Goal: Task Accomplishment & Management: Complete application form

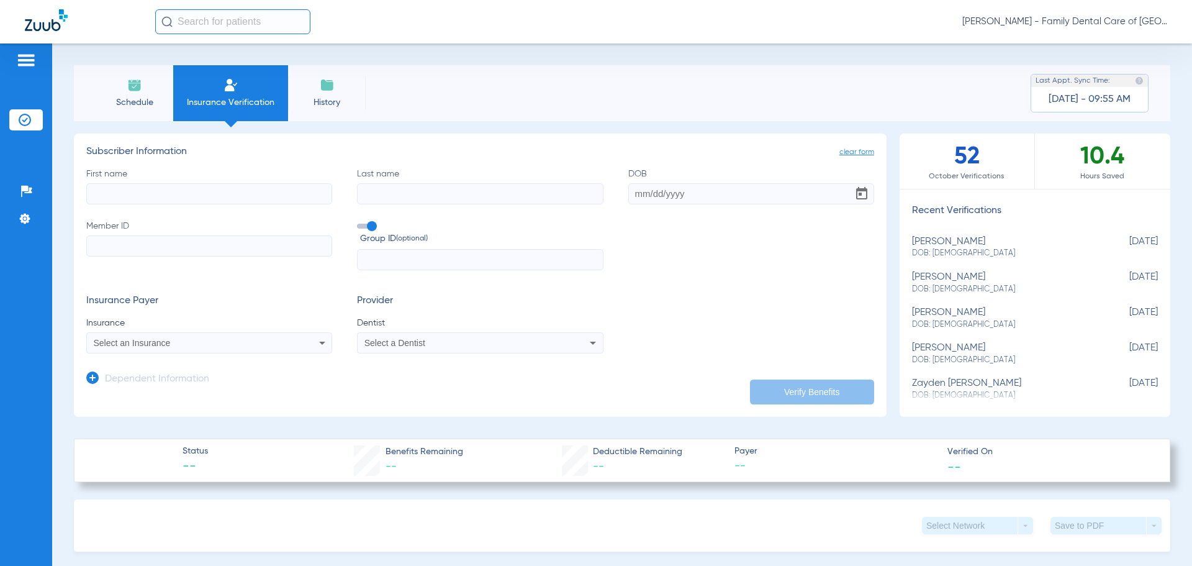
click at [215, 182] on label "First name" at bounding box center [209, 186] width 246 height 37
click at [215, 183] on input "First name" at bounding box center [209, 193] width 246 height 21
click at [187, 188] on input "First name" at bounding box center [209, 193] width 246 height 21
type input "Lily"
type input "Firschto"
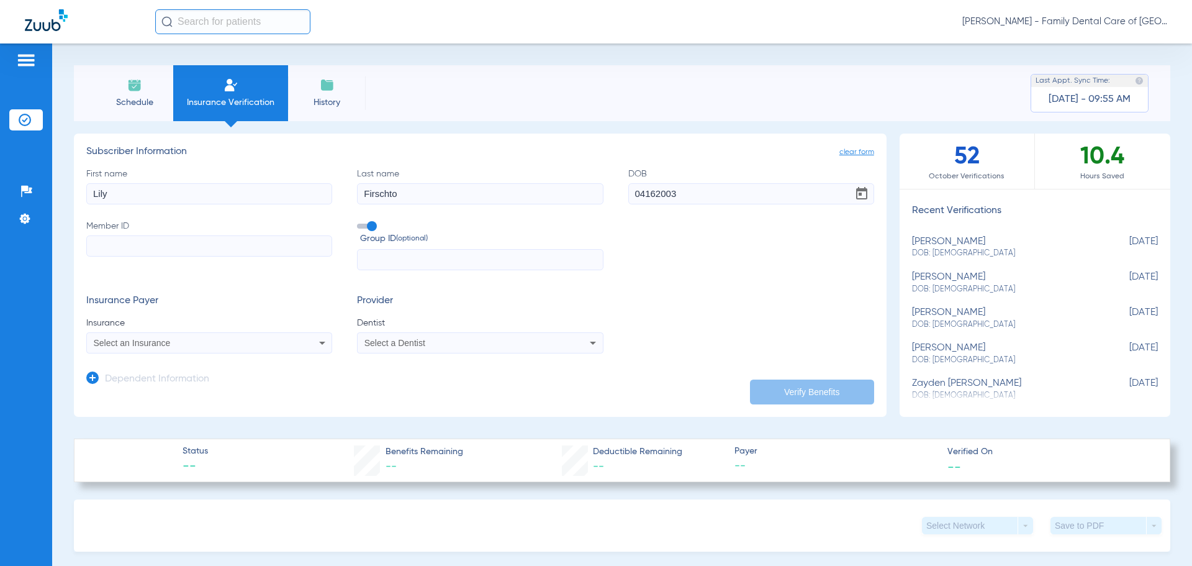
type input "[DATE]"
type input "923189279"
click at [248, 340] on div "Select an Insurance" at bounding box center [187, 342] width 186 height 9
type input "prin"
click at [183, 382] on mat-option "Principal" at bounding box center [191, 386] width 209 height 20
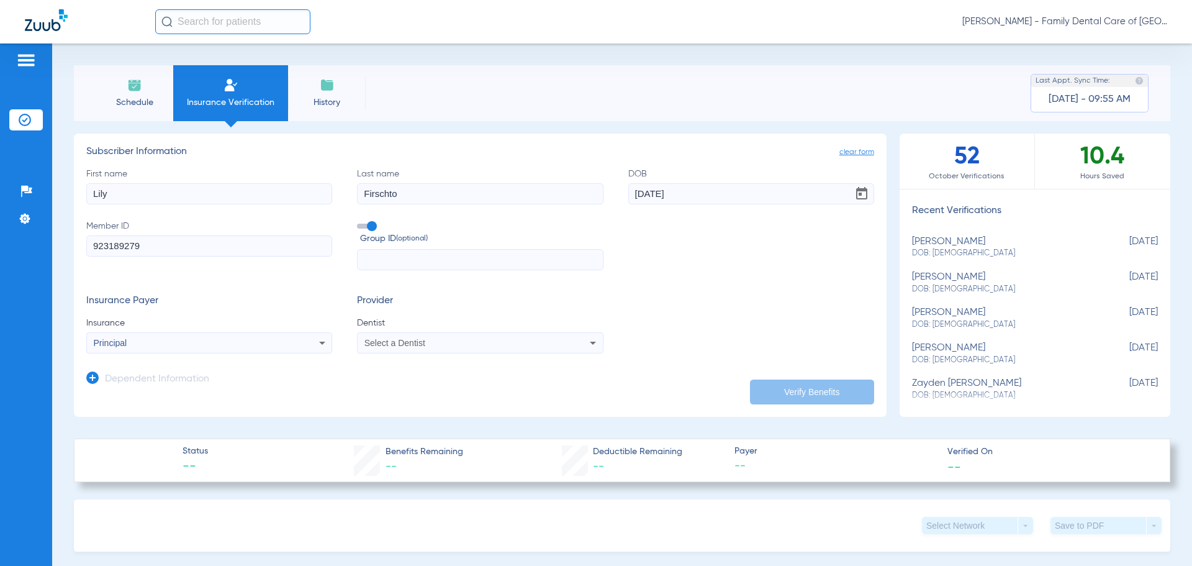
click at [572, 341] on div "Select a Dentist" at bounding box center [480, 342] width 245 height 15
type input "ale"
click at [488, 422] on mat-option "[PERSON_NAME] 1538516984" at bounding box center [460, 425] width 209 height 20
click at [684, 323] on div "Insurance Payer Insurance Principal Provider Dentist [PERSON_NAME] 1538516984" at bounding box center [480, 324] width 788 height 58
click at [794, 391] on button "Verify Benefits" at bounding box center [812, 391] width 124 height 25
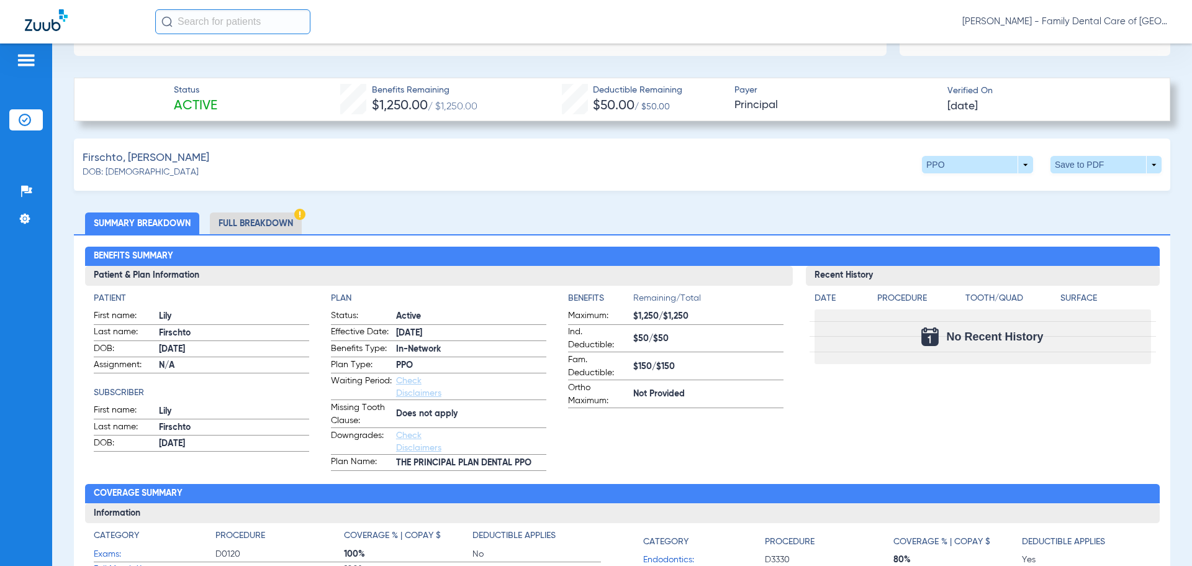
scroll to position [372, 0]
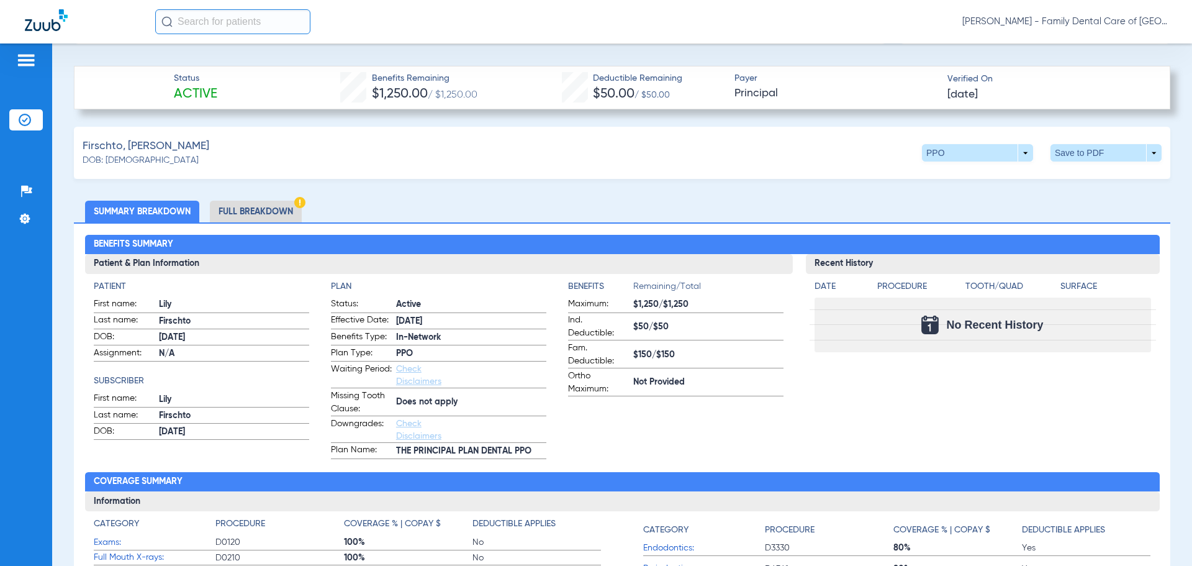
click at [260, 205] on li "Full Breakdown" at bounding box center [256, 212] width 92 height 22
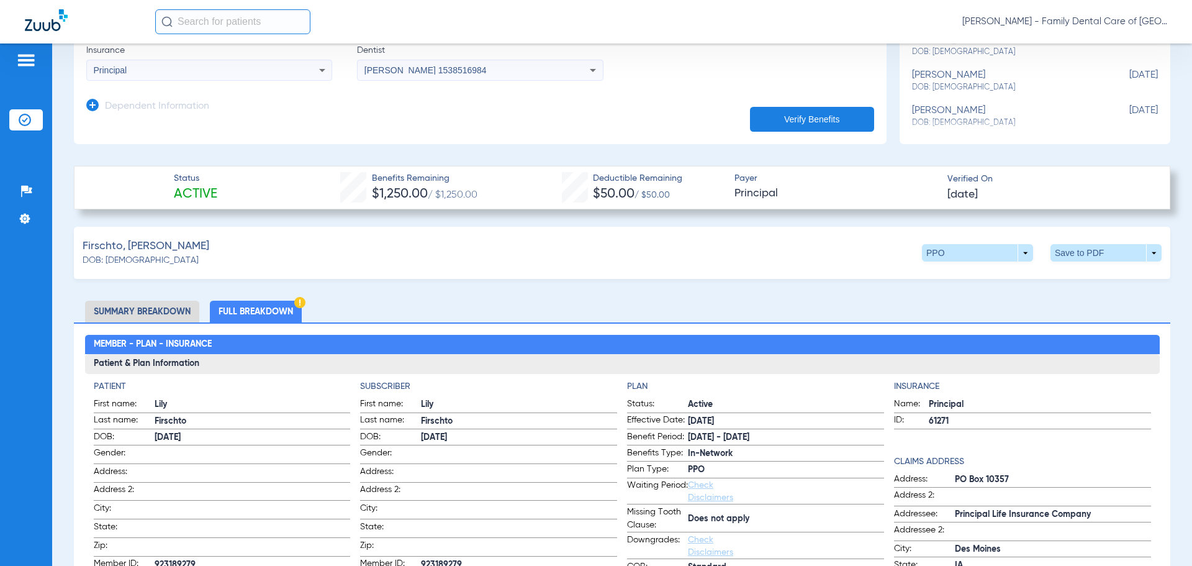
scroll to position [271, 0]
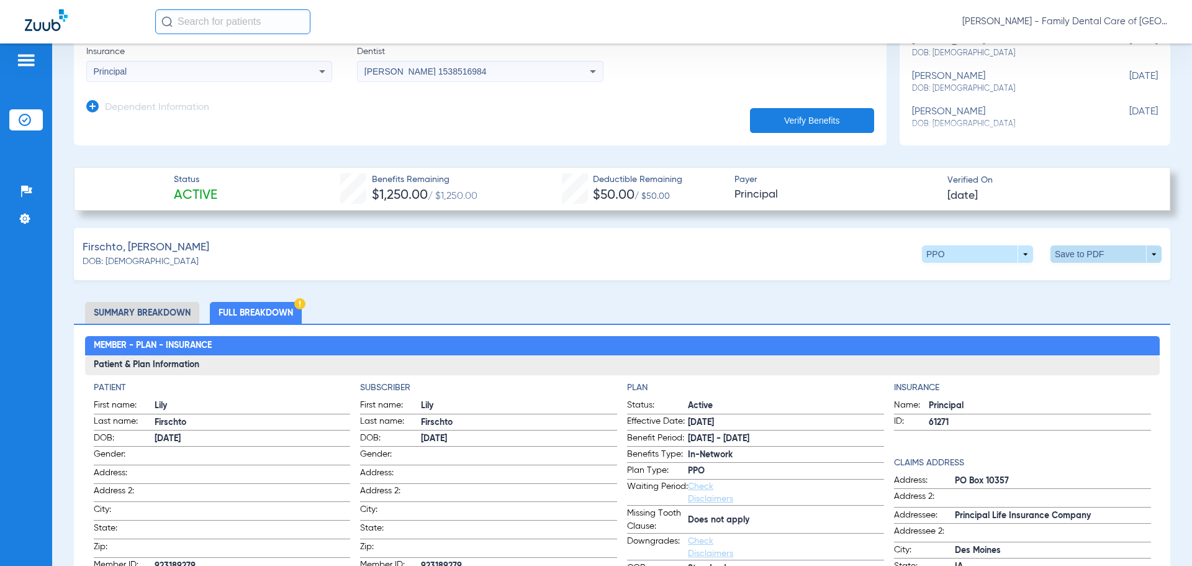
click at [1146, 256] on span at bounding box center [1105, 253] width 111 height 17
click at [1146, 256] on div at bounding box center [596, 283] width 1192 height 566
click at [1015, 251] on span at bounding box center [977, 253] width 111 height 17
click at [1015, 251] on div at bounding box center [596, 283] width 1192 height 566
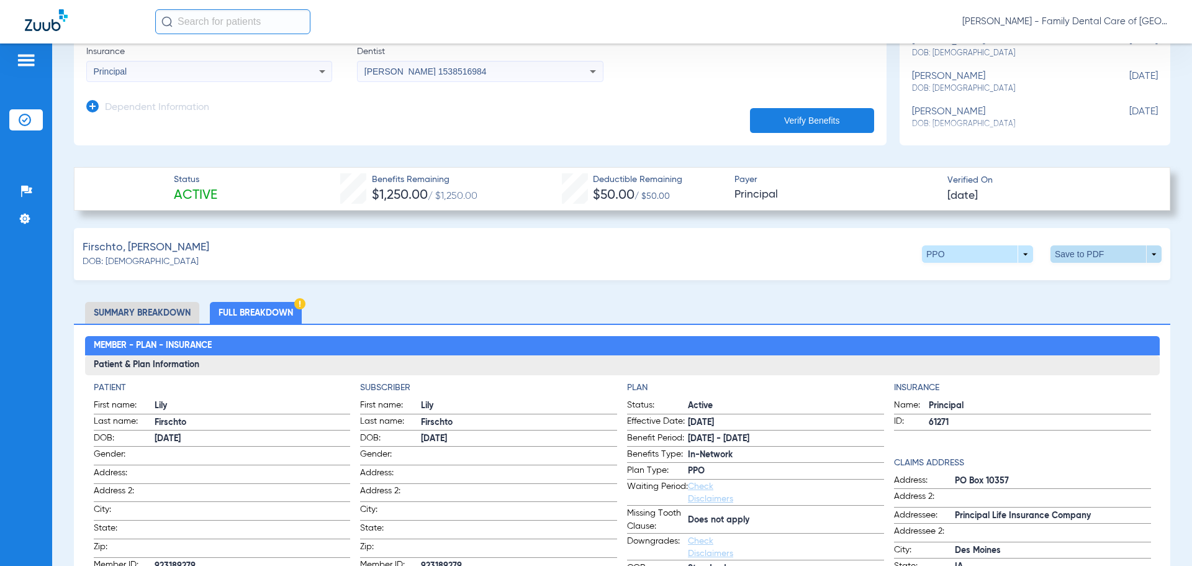
click at [1079, 250] on span at bounding box center [1105, 253] width 111 height 17
click at [980, 279] on span "Save to PDF" at bounding box center [1003, 277] width 49 height 9
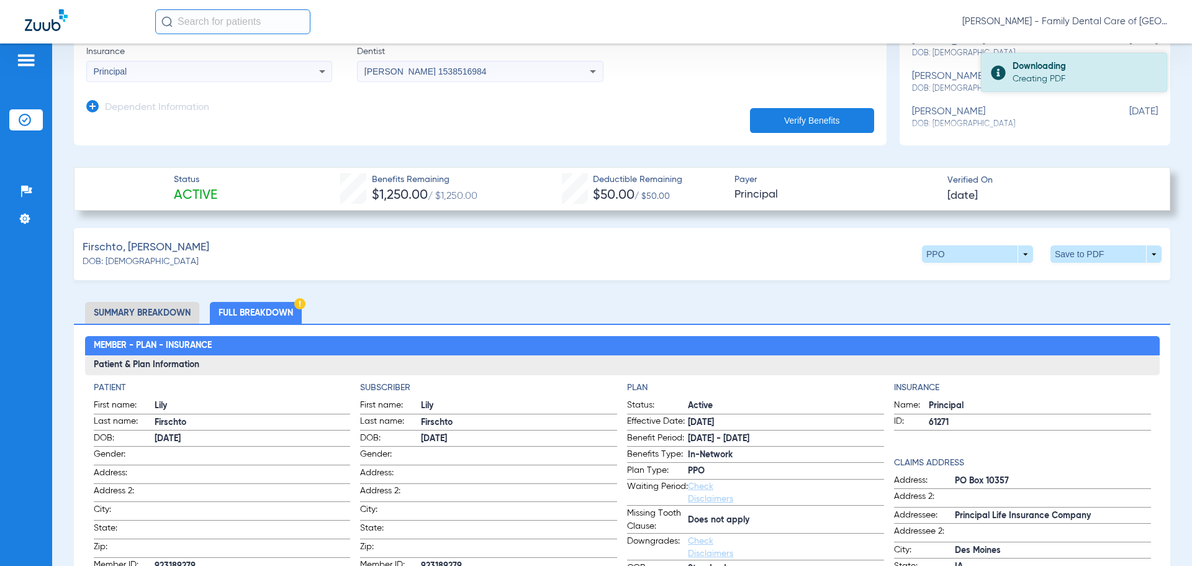
click at [1038, 76] on div "Creating PDF" at bounding box center [1084, 79] width 143 height 12
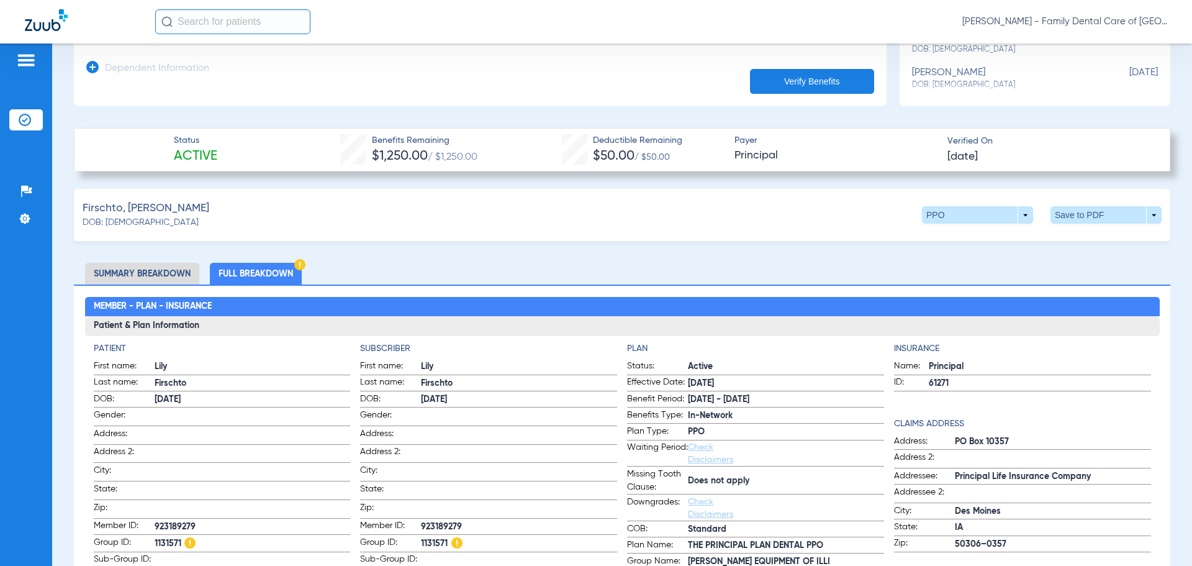
scroll to position [621, 0]
